Goal: Information Seeking & Learning: Learn about a topic

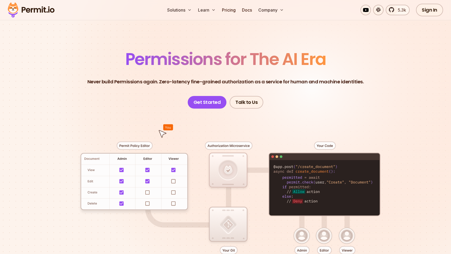
scroll to position [30, 0]
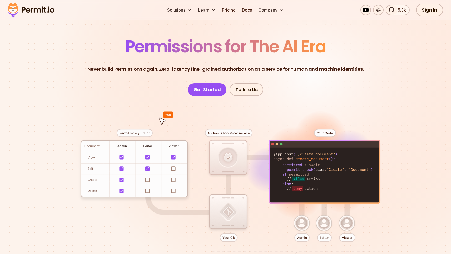
click at [147, 181] on div at bounding box center [225, 193] width 369 height 194
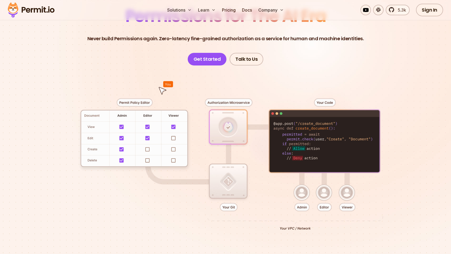
scroll to position [69, 0]
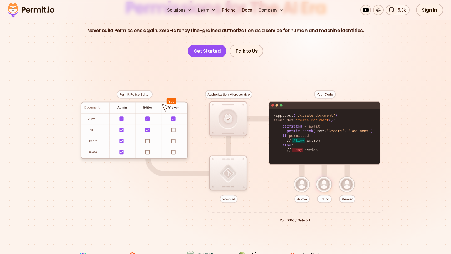
click at [350, 139] on div at bounding box center [225, 154] width 369 height 194
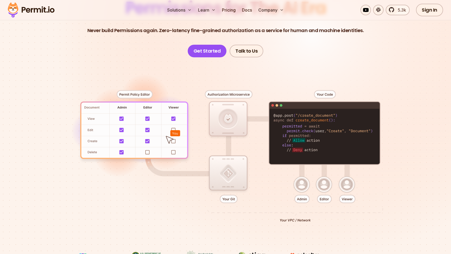
click at [335, 130] on div at bounding box center [225, 154] width 369 height 194
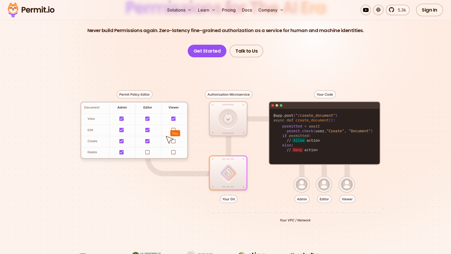
click at [303, 132] on div at bounding box center [225, 154] width 369 height 194
click at [323, 132] on div at bounding box center [225, 154] width 369 height 194
click at [311, 120] on div at bounding box center [225, 154] width 369 height 194
click at [344, 122] on div at bounding box center [225, 154] width 369 height 194
click at [290, 127] on div at bounding box center [225, 154] width 369 height 194
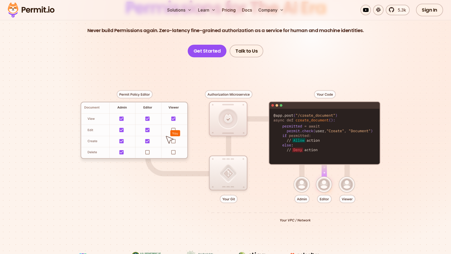
click at [314, 128] on div at bounding box center [225, 154] width 369 height 194
click at [346, 120] on div at bounding box center [225, 154] width 369 height 194
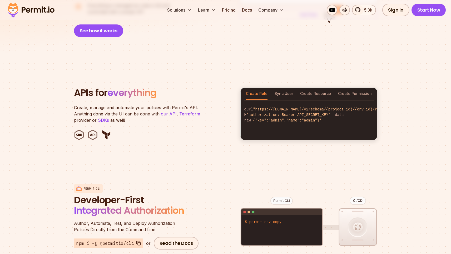
scroll to position [495, 0]
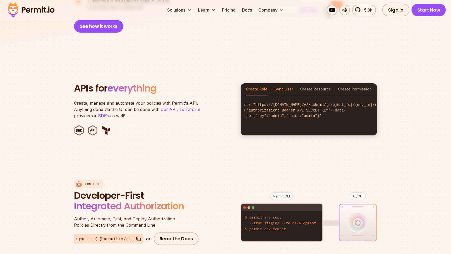
click at [284, 85] on button "Sync User" at bounding box center [284, 89] width 18 height 12
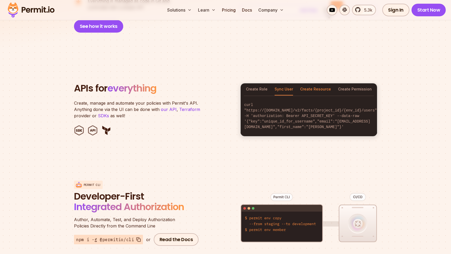
click at [317, 84] on button "Create Resource" at bounding box center [315, 89] width 31 height 12
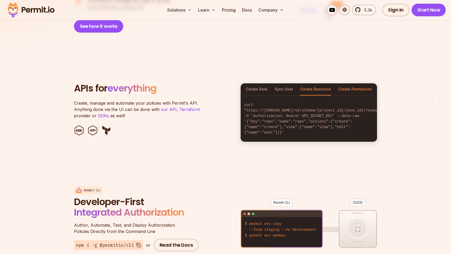
click at [349, 84] on button "Create Permission" at bounding box center [355, 89] width 34 height 12
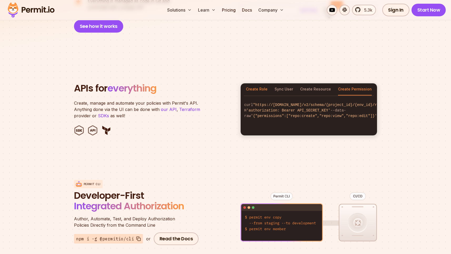
click at [263, 87] on button "Create Role" at bounding box center [257, 89] width 22 height 12
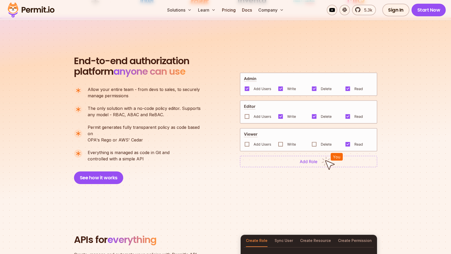
scroll to position [0, 0]
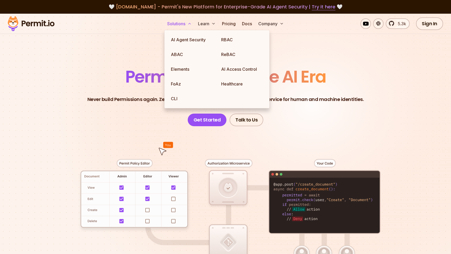
click at [180, 21] on button "Solutions" at bounding box center [179, 23] width 29 height 11
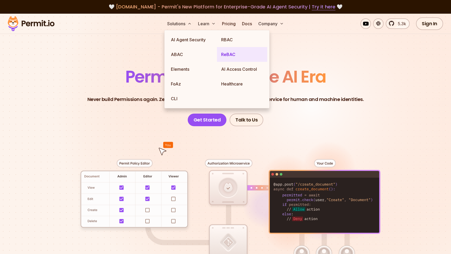
click at [240, 57] on link "ReBAC" at bounding box center [242, 54] width 50 height 15
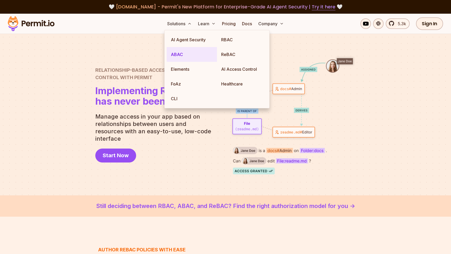
click at [180, 53] on link "ABAC" at bounding box center [192, 54] width 50 height 15
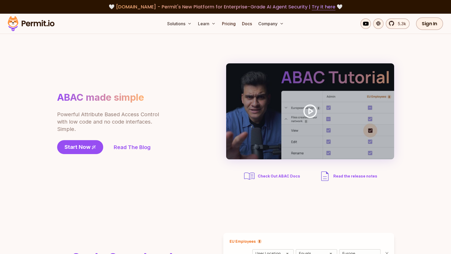
click at [118, 80] on div "ABAC made simple Powerful Attribute Based Access Control with low code and no c…" at bounding box center [225, 122] width 337 height 119
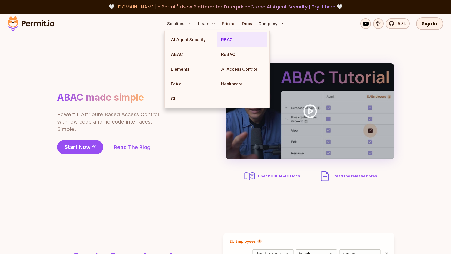
click at [237, 42] on link "RBAC" at bounding box center [242, 39] width 50 height 15
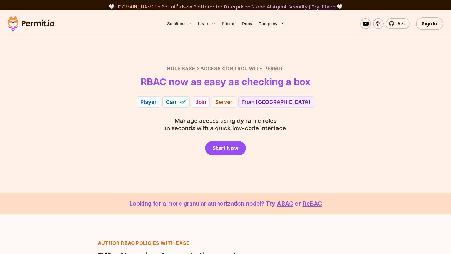
click at [309, 126] on div "Role Based Access Control with Permit RBAC now as easy as checking a box Player…" at bounding box center [225, 110] width 369 height 90
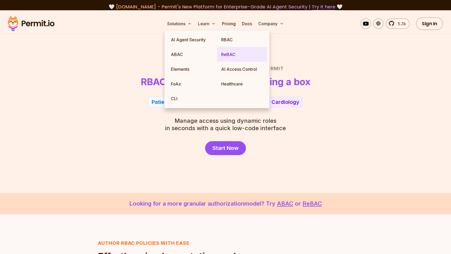
click at [238, 53] on link "ReBAC" at bounding box center [242, 54] width 50 height 15
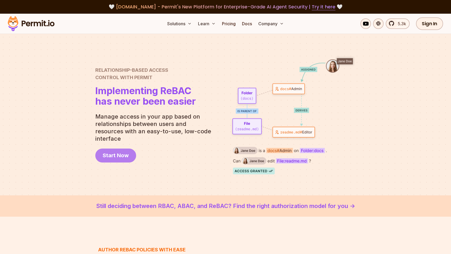
click at [100, 154] on link "Start Now" at bounding box center [115, 156] width 41 height 14
click at [230, 22] on link "Pricing" at bounding box center [229, 23] width 18 height 11
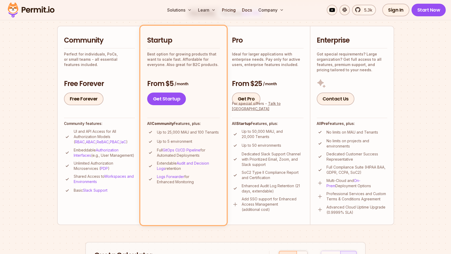
scroll to position [115, 0]
